Goal: Task Accomplishment & Management: Manage account settings

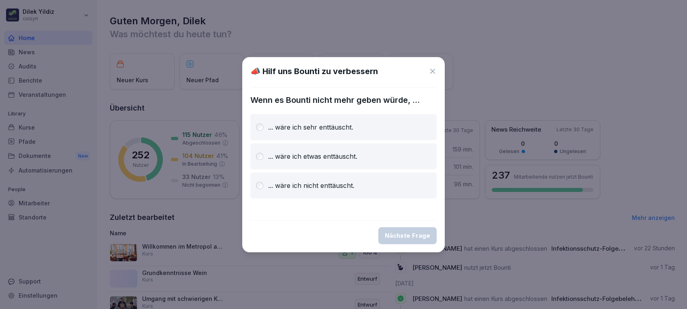
click at [433, 72] on icon at bounding box center [432, 71] width 8 height 8
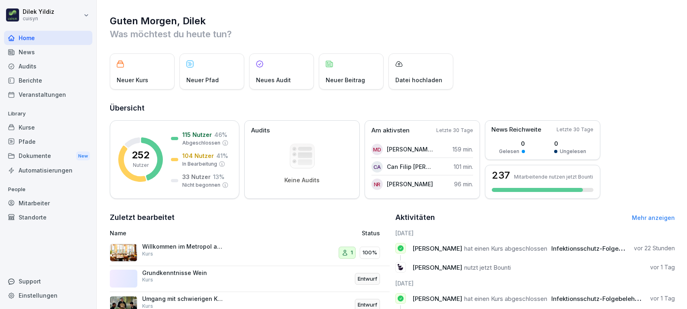
click at [37, 127] on div "Kurse" at bounding box center [48, 127] width 88 height 14
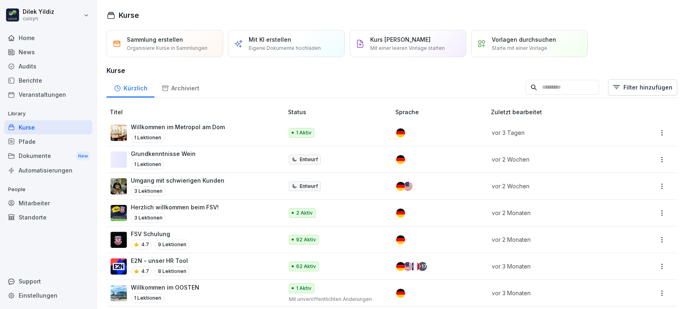
click at [50, 203] on div "Mitarbeiter" at bounding box center [48, 203] width 88 height 14
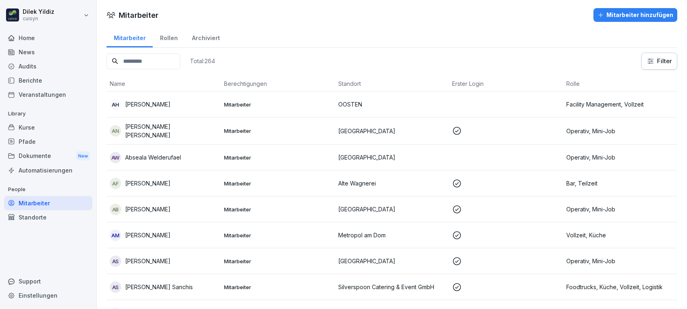
click at [157, 58] on input at bounding box center [143, 61] width 74 height 16
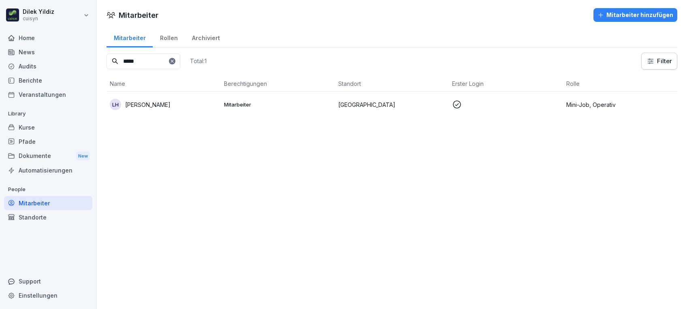
type input "*****"
click at [145, 100] on p "Lioba Hippe" at bounding box center [147, 104] width 45 height 9
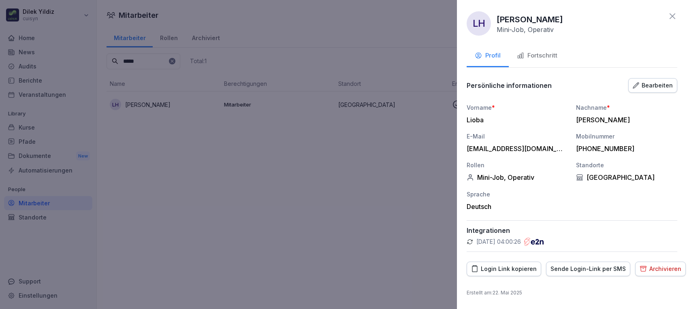
click at [540, 55] on div "Fortschritt" at bounding box center [537, 55] width 40 height 9
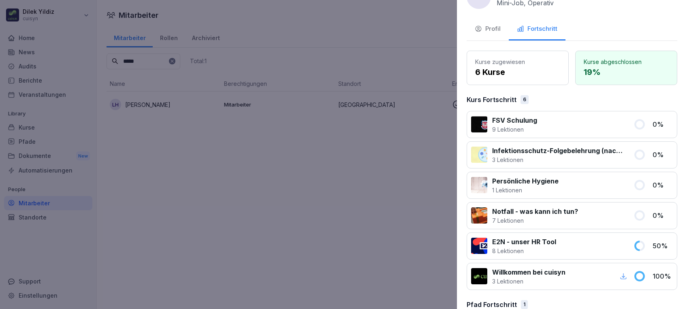
scroll to position [22, 0]
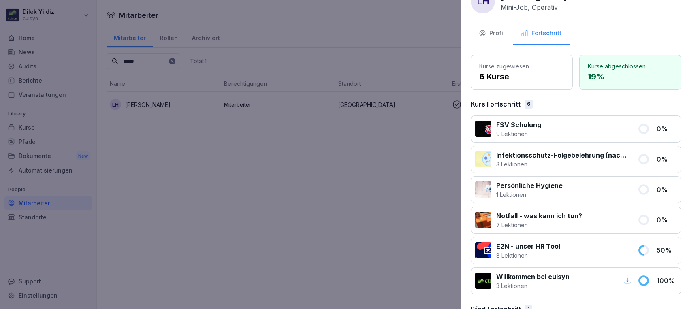
click at [361, 163] on div at bounding box center [343, 154] width 687 height 309
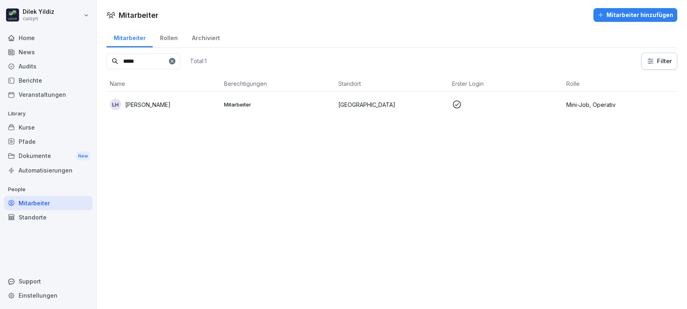
click at [31, 130] on div "Kurse" at bounding box center [48, 127] width 88 height 14
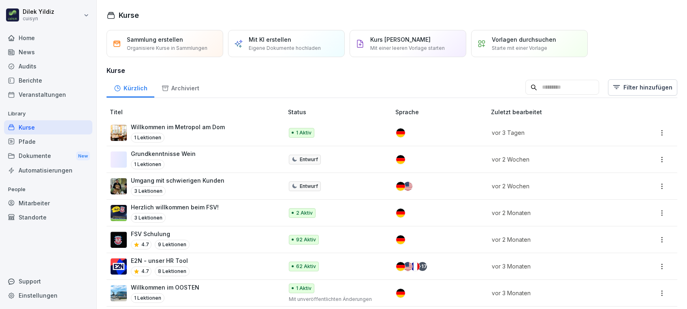
click at [551, 83] on input at bounding box center [562, 87] width 74 height 15
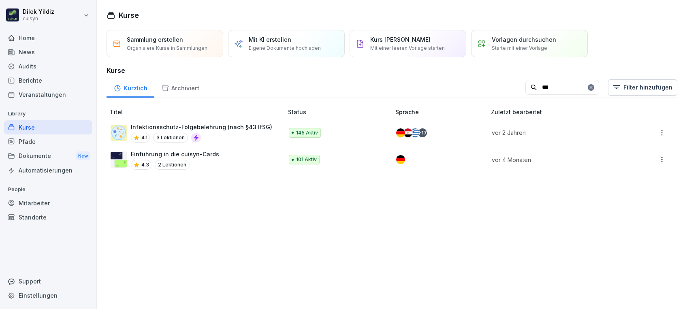
type input "***"
click at [204, 129] on p "Infektionsschutz-Folgebelehrung (nach §43 IfSG)" at bounding box center [201, 127] width 141 height 9
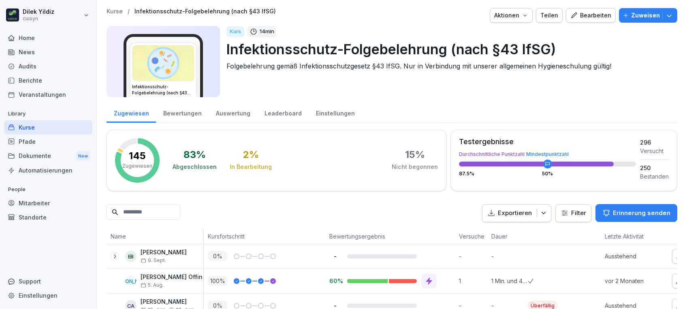
click at [173, 212] on input at bounding box center [143, 212] width 74 height 16
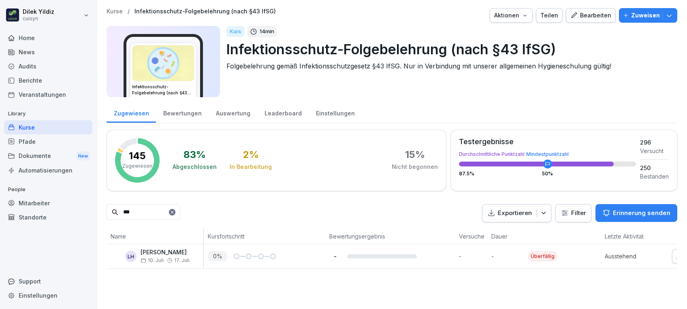
type input "***"
click at [164, 257] on p "10. Juli 17. Juli" at bounding box center [164, 260] width 49 height 6
click at [636, 16] on p "Zuweisen" at bounding box center [645, 15] width 29 height 9
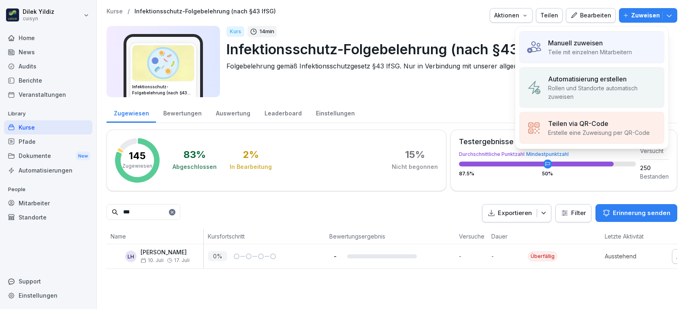
click at [589, 46] on p "Manuell zuweisen" at bounding box center [575, 43] width 55 height 10
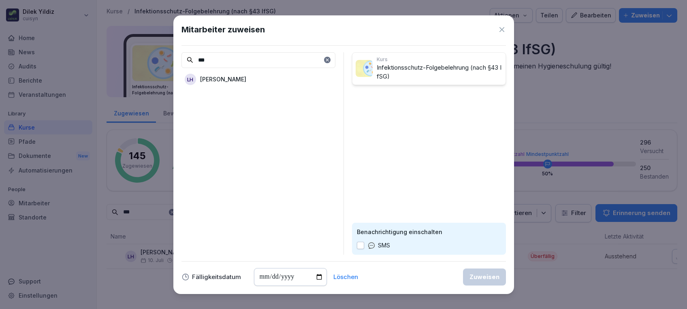
type input "***"
click at [278, 74] on div "LH Lioba Hippe" at bounding box center [258, 79] width 154 height 15
click at [363, 243] on button "button" at bounding box center [360, 245] width 7 height 7
click at [475, 275] on div "Zuweisen" at bounding box center [484, 276] width 30 height 9
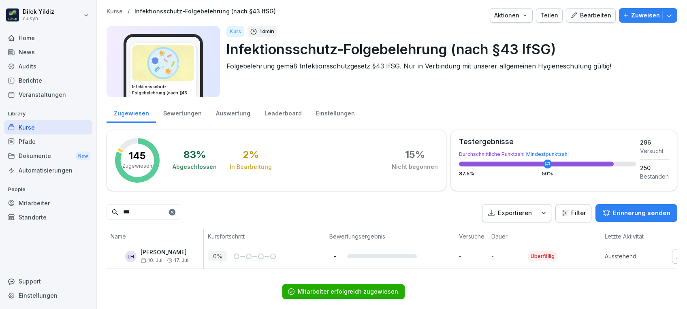
click at [583, 83] on div "Kurs 14 min Infektionsschutz-Folgebelehrung (nach §43 IfSG) Folgebelehrung gemä…" at bounding box center [448, 61] width 444 height 71
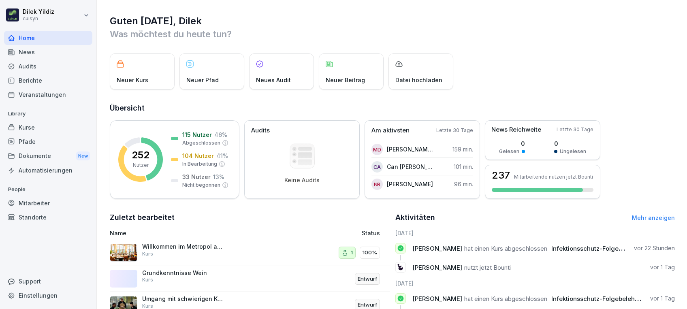
click at [33, 128] on div "Kurse" at bounding box center [48, 127] width 88 height 14
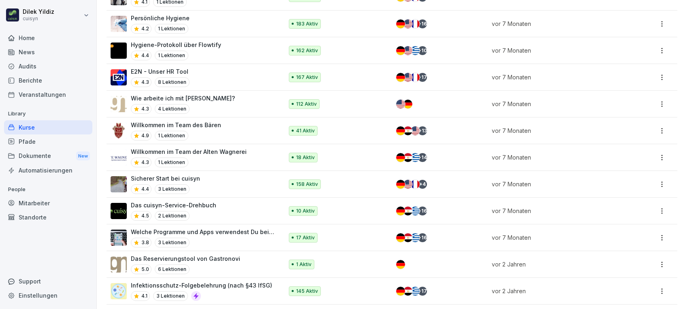
scroll to position [573, 0]
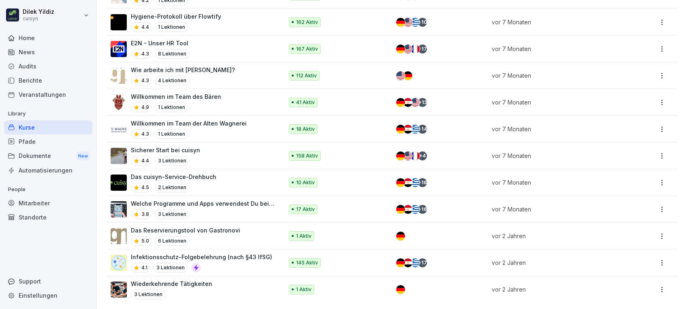
click at [139, 253] on p "Infektionsschutz-Folgebelehrung (nach §43 IfSG)" at bounding box center [201, 257] width 141 height 9
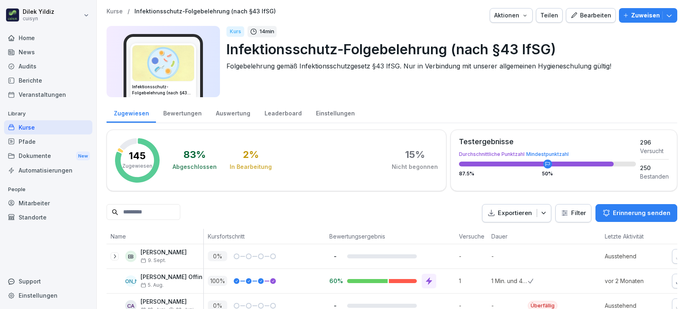
click at [631, 13] on p "Zuweisen" at bounding box center [645, 15] width 29 height 9
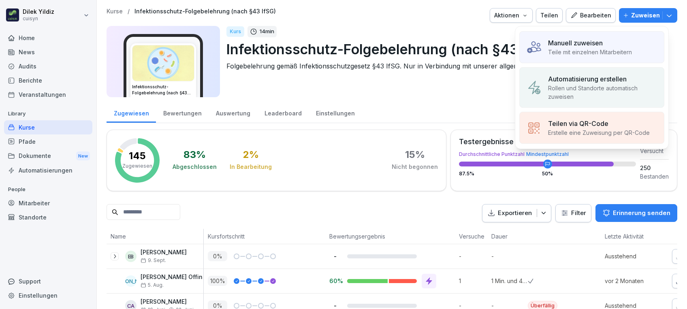
click at [562, 48] on p "Teile mit einzelnen Mitarbeitern" at bounding box center [590, 52] width 84 height 9
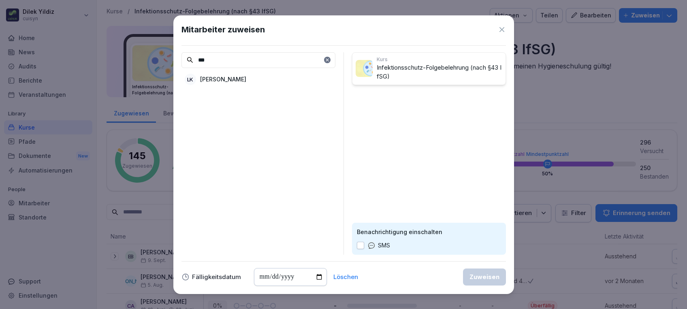
type input "***"
click at [269, 77] on div "LK Luke Kaiser" at bounding box center [258, 79] width 154 height 15
click at [317, 278] on input "date" at bounding box center [290, 277] width 73 height 18
type input "**********"
click at [359, 244] on button "button" at bounding box center [360, 245] width 7 height 7
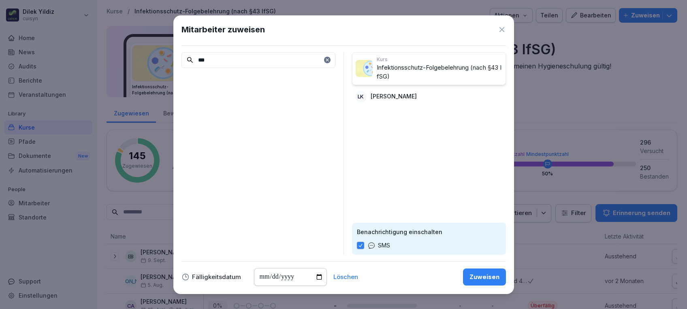
click at [476, 274] on div "Zuweisen" at bounding box center [484, 276] width 30 height 9
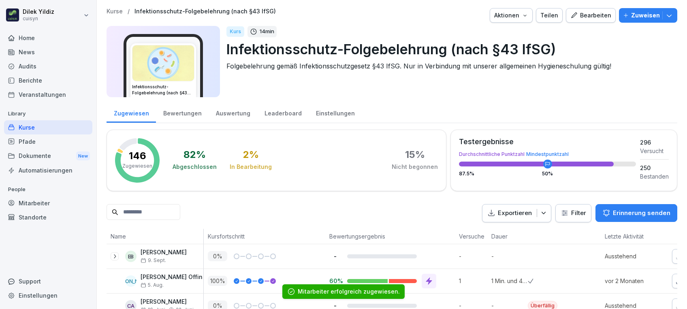
click at [139, 211] on input at bounding box center [143, 212] width 74 height 16
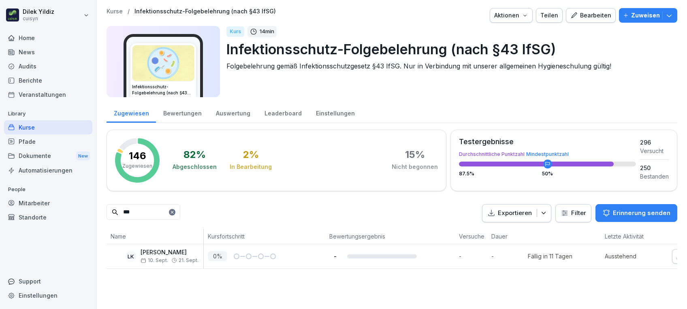
type input "***"
click at [174, 211] on icon at bounding box center [172, 212] width 5 height 5
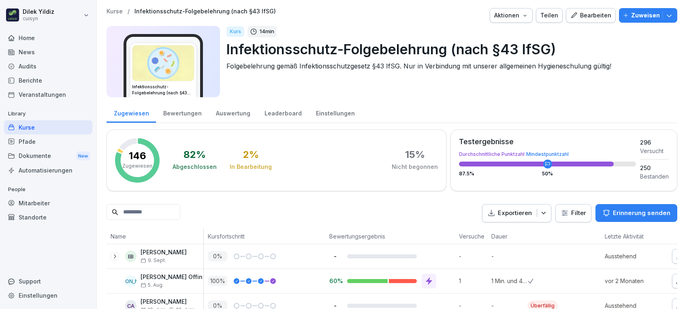
click at [631, 15] on p "Zuweisen" at bounding box center [645, 15] width 29 height 9
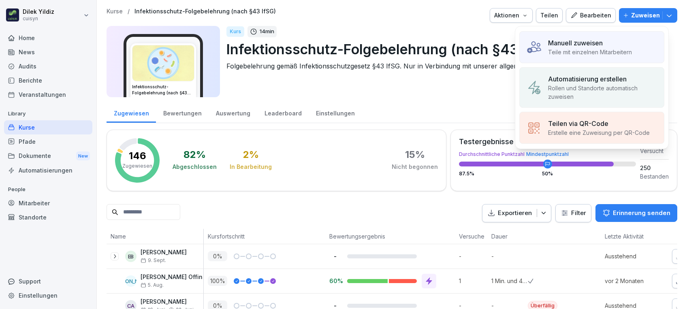
click at [602, 45] on p "Manuell zuweisen" at bounding box center [575, 43] width 55 height 10
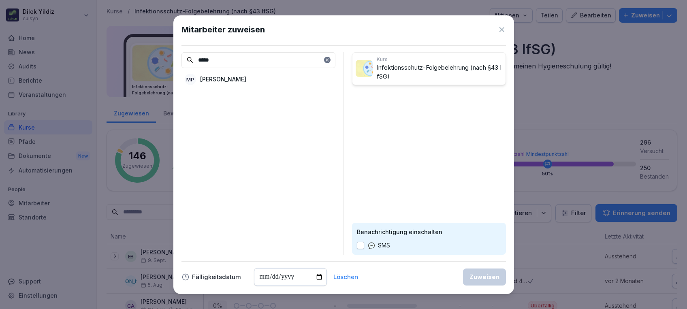
type input "*****"
click at [251, 79] on div "MP Marko Pavlovic" at bounding box center [258, 79] width 154 height 15
click at [358, 245] on button "button" at bounding box center [360, 245] width 7 height 7
click at [316, 278] on input "date" at bounding box center [290, 277] width 73 height 18
type input "**********"
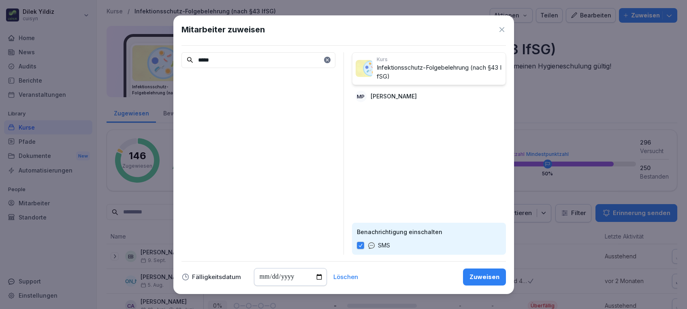
click at [496, 280] on div "Zuweisen" at bounding box center [484, 276] width 30 height 9
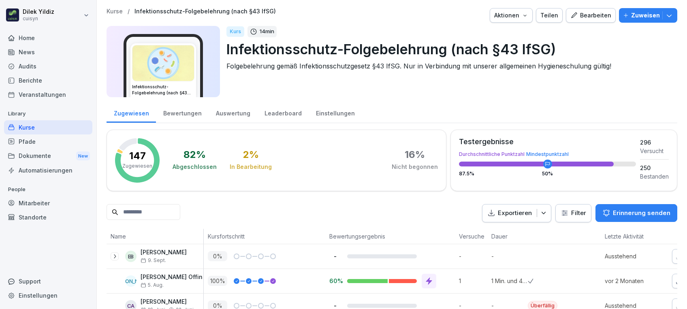
click at [135, 209] on input at bounding box center [143, 212] width 74 height 16
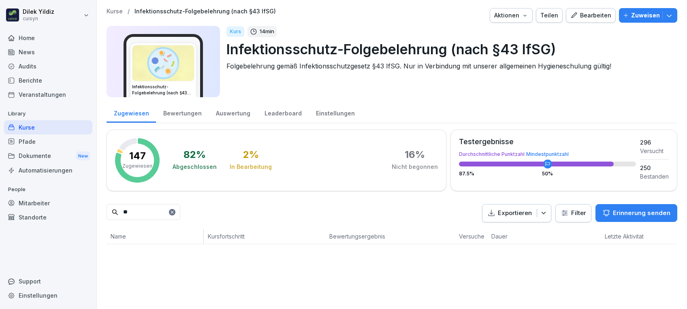
type input "*"
